Goal: Task Accomplishment & Management: Manage account settings

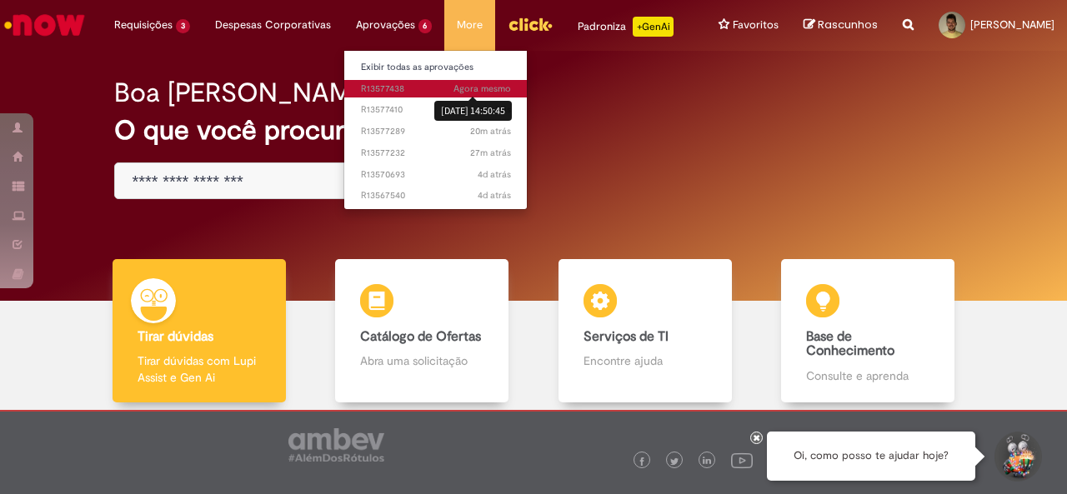
click at [460, 90] on span "Agora mesmo" at bounding box center [481, 88] width 57 height 12
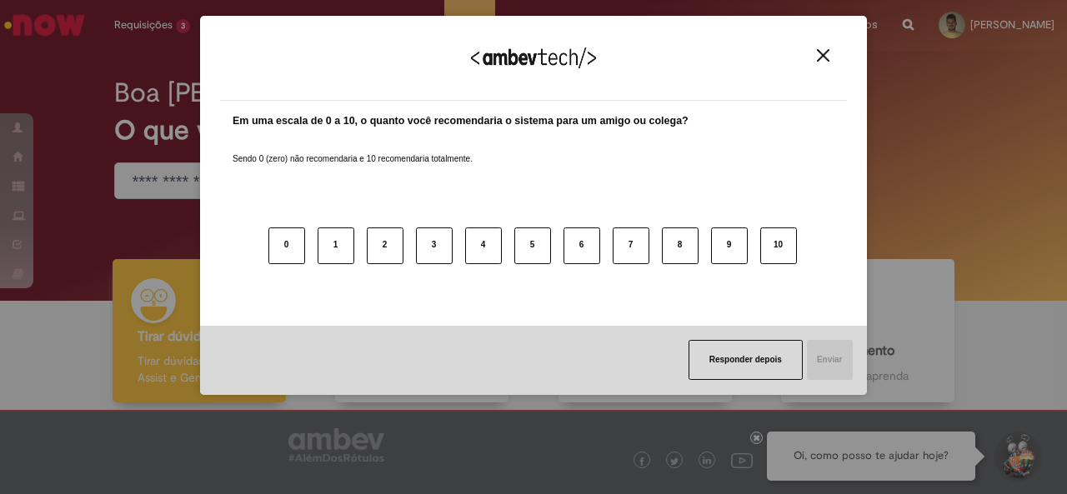
click at [835, 59] on div "Agradecemos seu feedback!" at bounding box center [533, 68] width 627 height 65
click at [826, 57] on img "Close" at bounding box center [823, 55] width 12 height 12
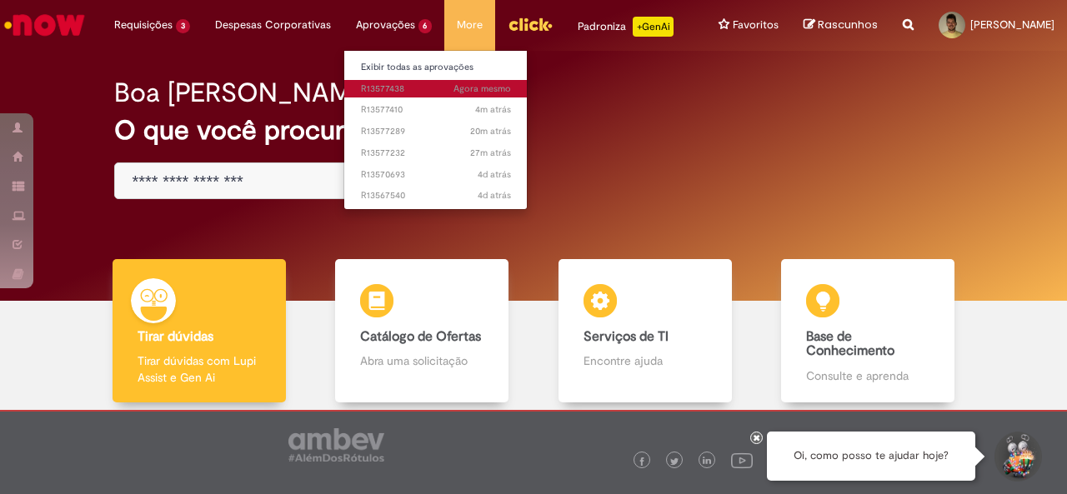
click at [413, 84] on span "Agora mesmo Agora mesmo R13577438" at bounding box center [436, 88] width 150 height 13
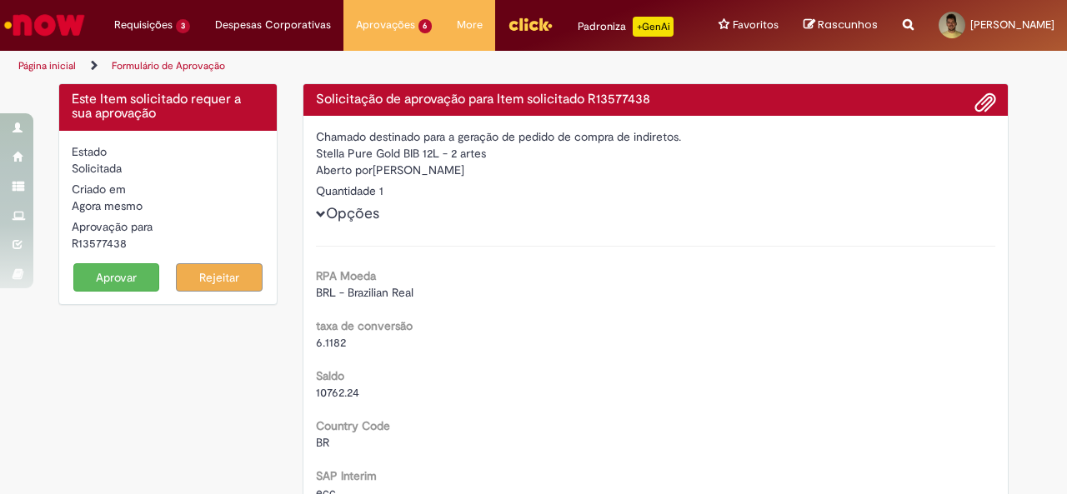
click at [80, 272] on button "Aprovar" at bounding box center [116, 277] width 87 height 28
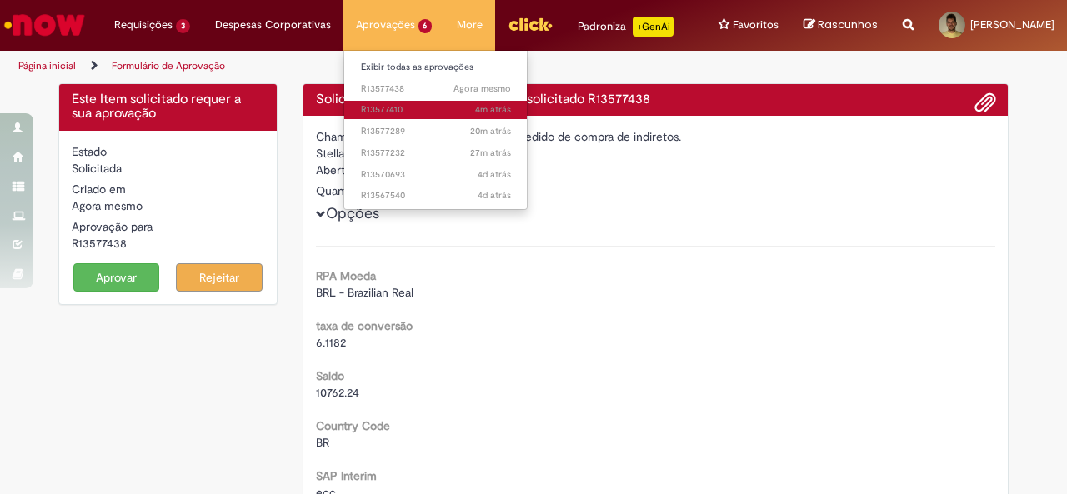
click at [392, 107] on span "4m atrás 4 minutos atrás R13577410" at bounding box center [436, 109] width 150 height 13
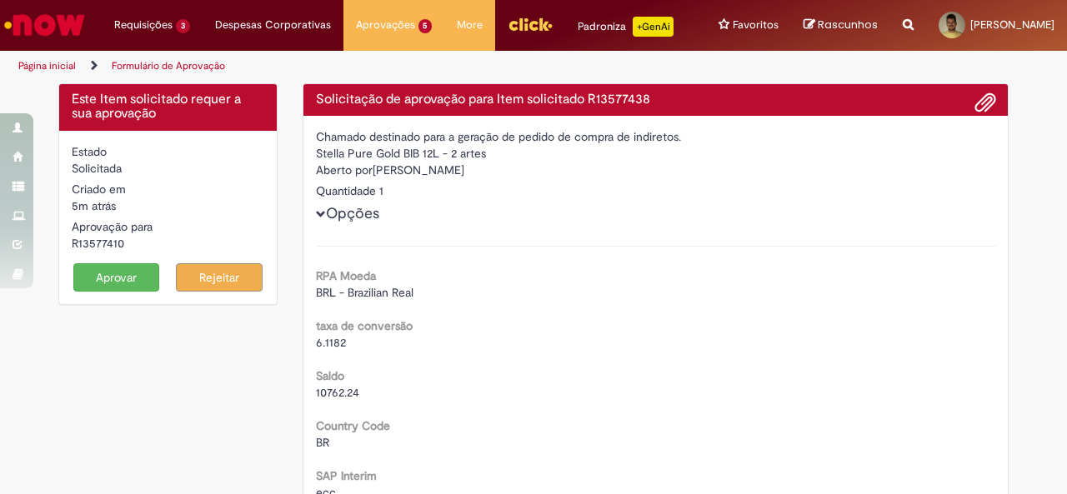
click at [103, 269] on button "Aprovar" at bounding box center [116, 277] width 87 height 28
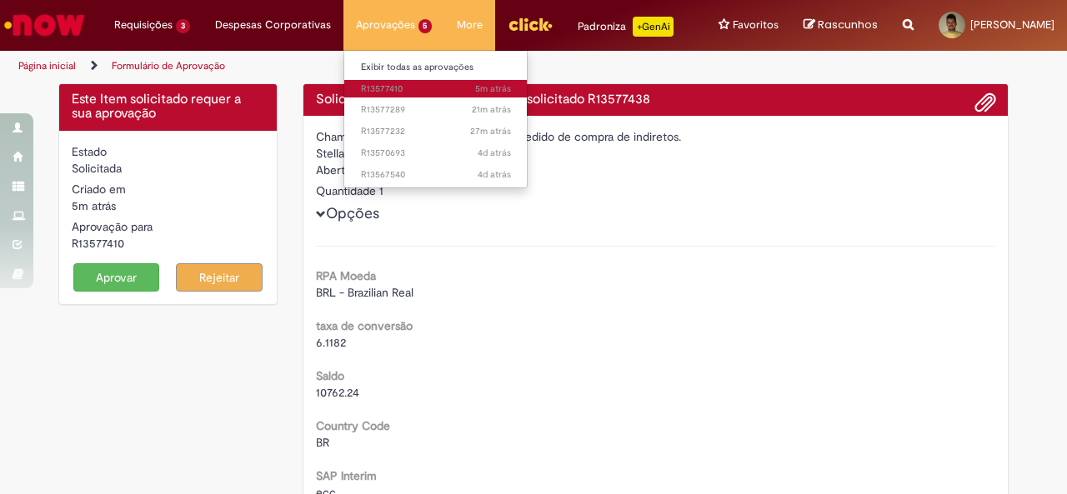
click at [439, 93] on span "5m atrás 5 minutos atrás R13577410" at bounding box center [436, 88] width 150 height 13
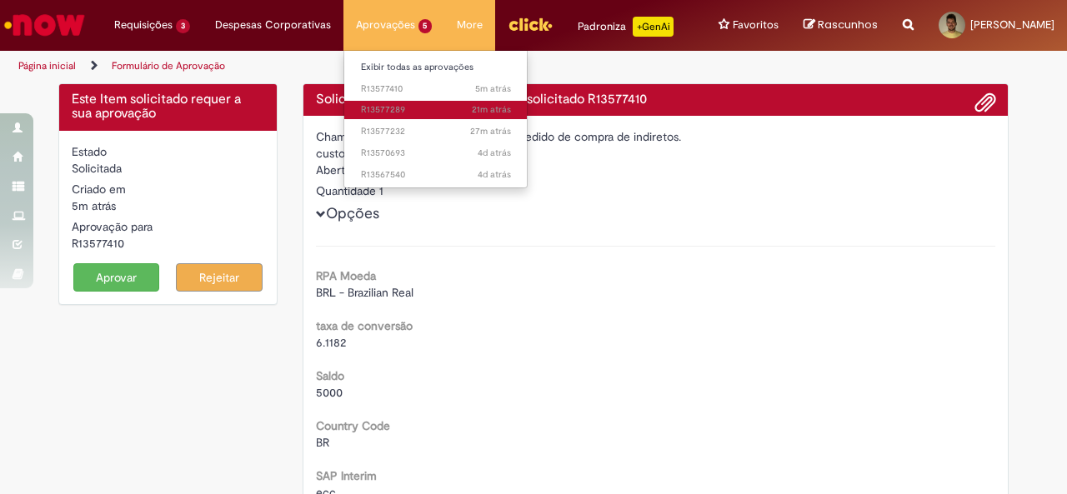
click at [400, 107] on span "21m atrás 21 minutos atrás R13577289" at bounding box center [436, 109] width 150 height 13
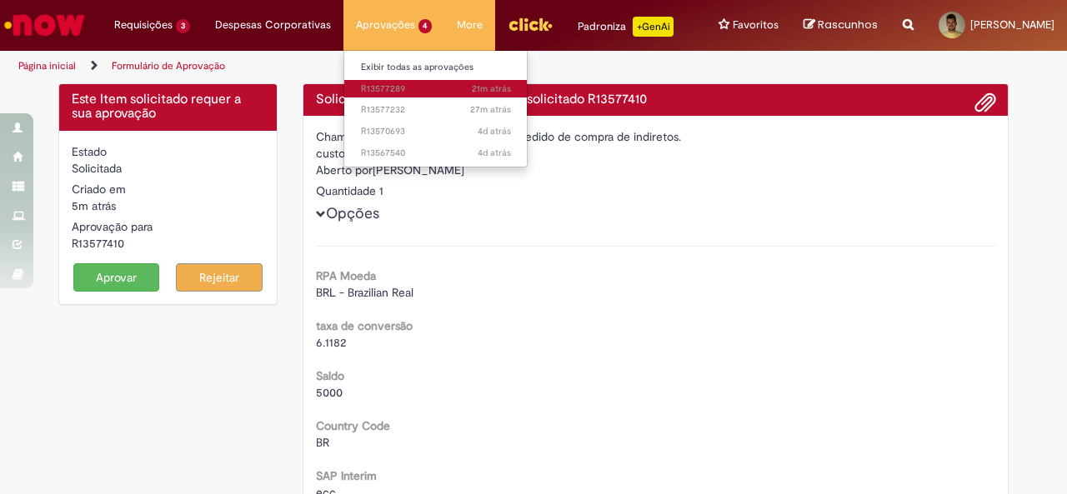
click at [397, 88] on span "21m atrás 21 minutos atrás R13577289" at bounding box center [436, 88] width 150 height 13
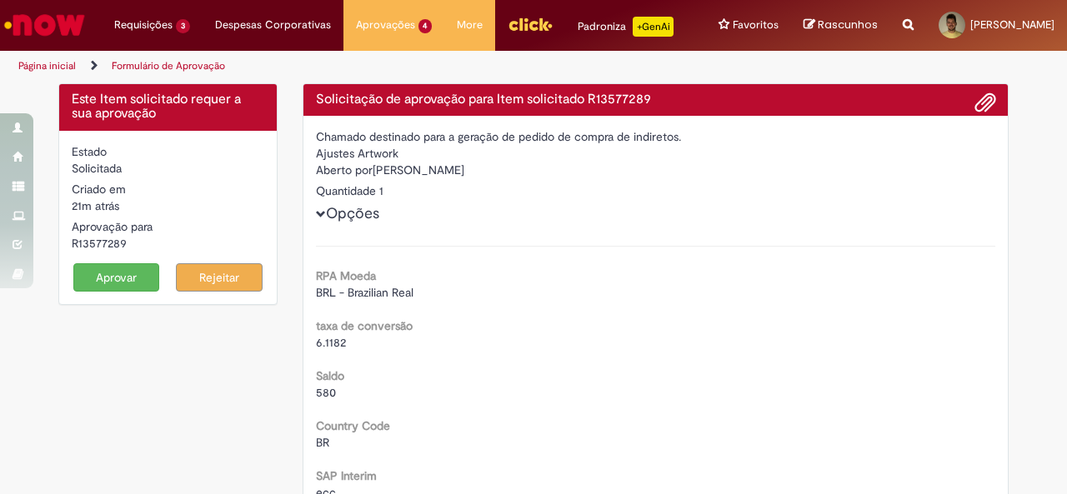
click at [86, 267] on button "Aprovar" at bounding box center [116, 277] width 87 height 28
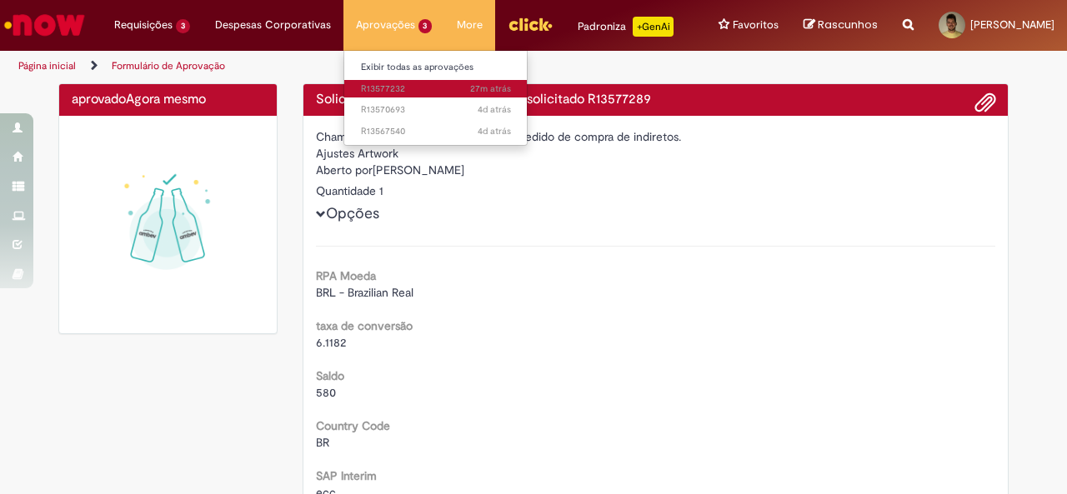
click at [430, 92] on span "27m atrás 27 minutos atrás R13577232" at bounding box center [436, 88] width 150 height 13
click at [398, 90] on span "27m atrás 27 minutos atrás R13577232" at bounding box center [436, 88] width 150 height 13
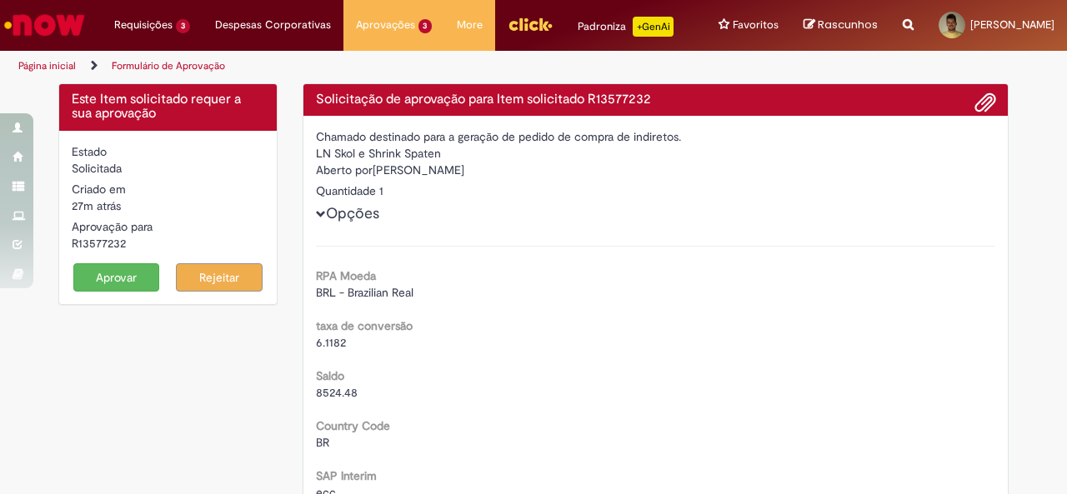
click at [82, 273] on button "Aprovar" at bounding box center [116, 277] width 87 height 28
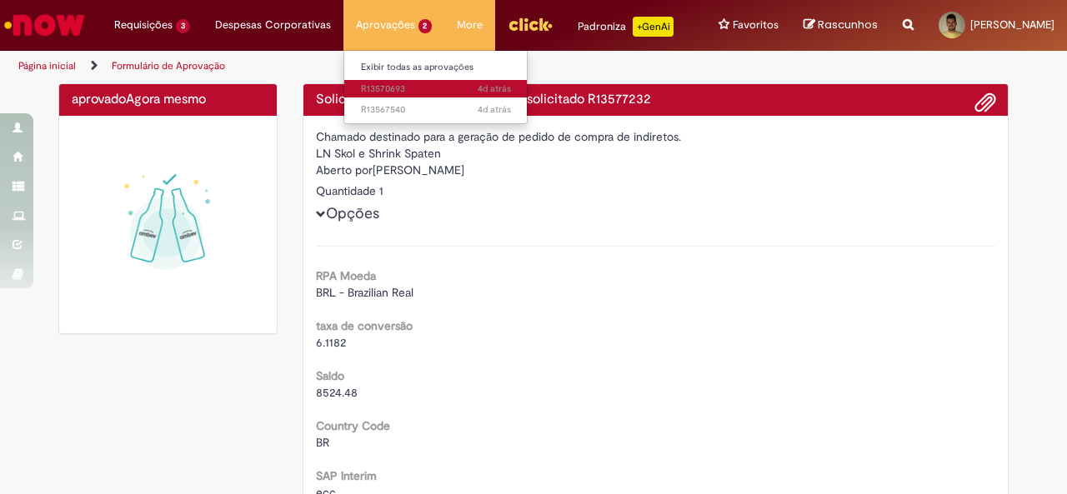
click at [418, 91] on span "4d atrás 4 [PERSON_NAME] atrás R13570693" at bounding box center [436, 88] width 150 height 13
